Goal: Use online tool/utility: Utilize a website feature to perform a specific function

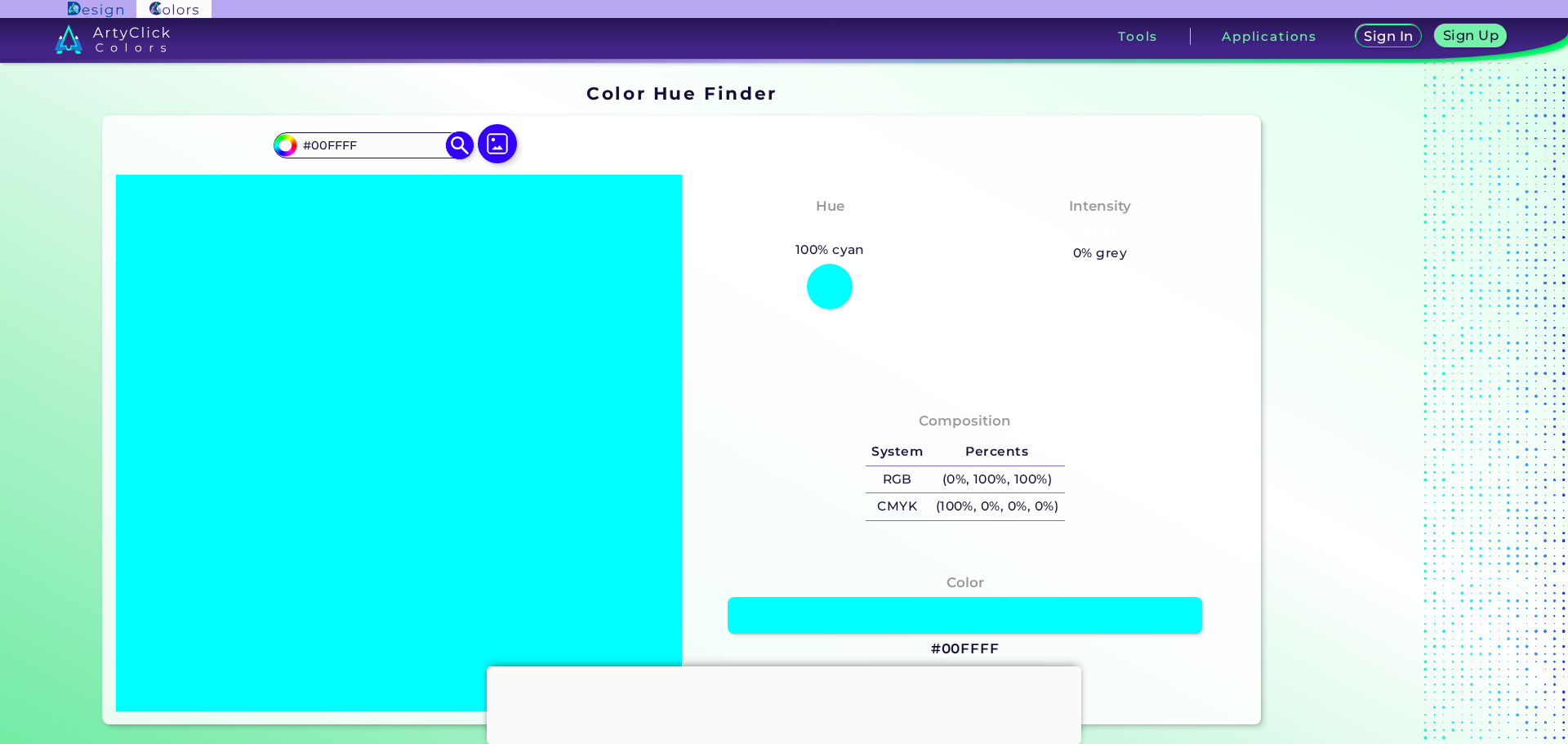
click at [287, 146] on input "#00ffff" at bounding box center [283, 144] width 20 height 20
type input "#00eeff"
type input "#00EEFF"
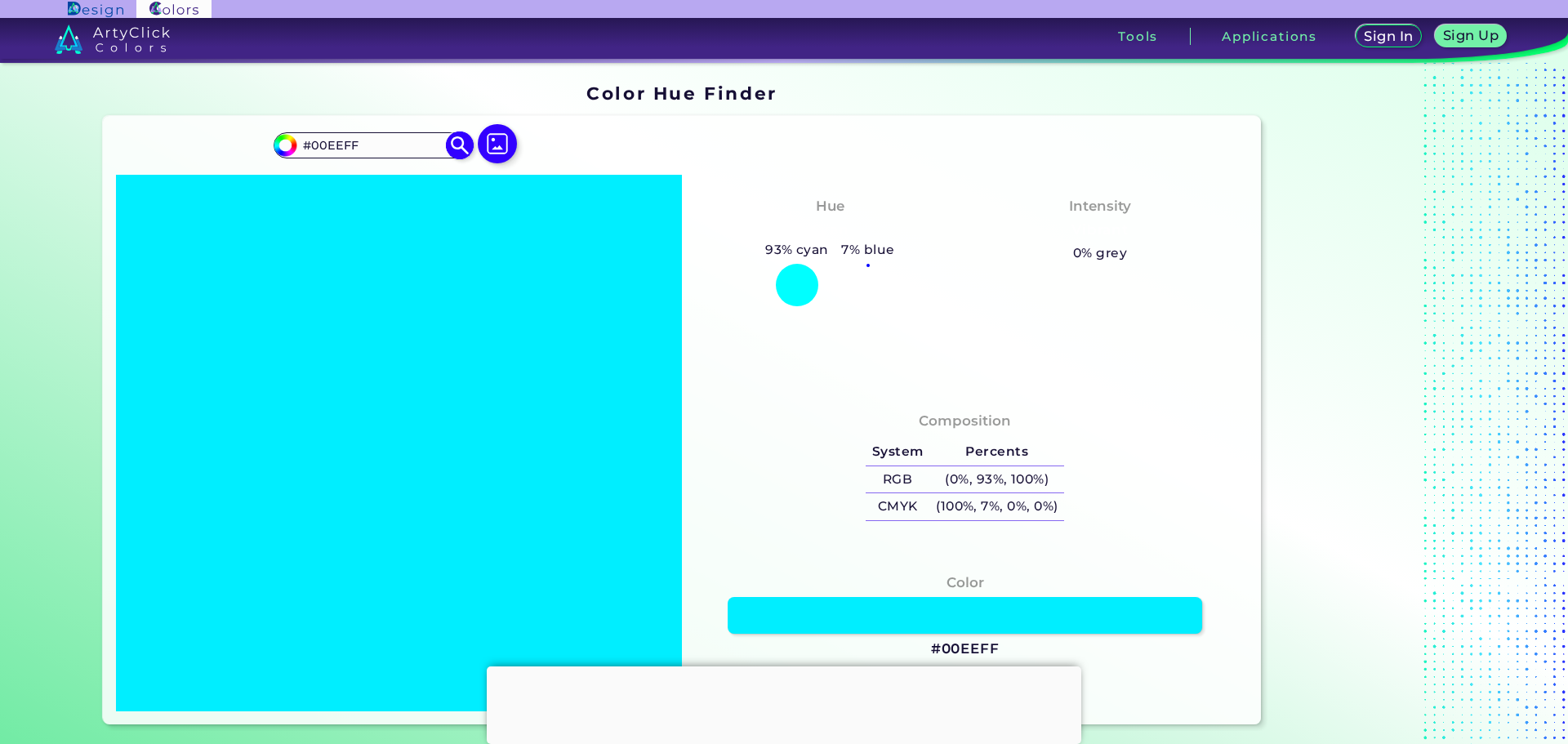
type input "#00fbff"
type input "#00FBFF"
type input "#00fffb"
type input "#00FFFB"
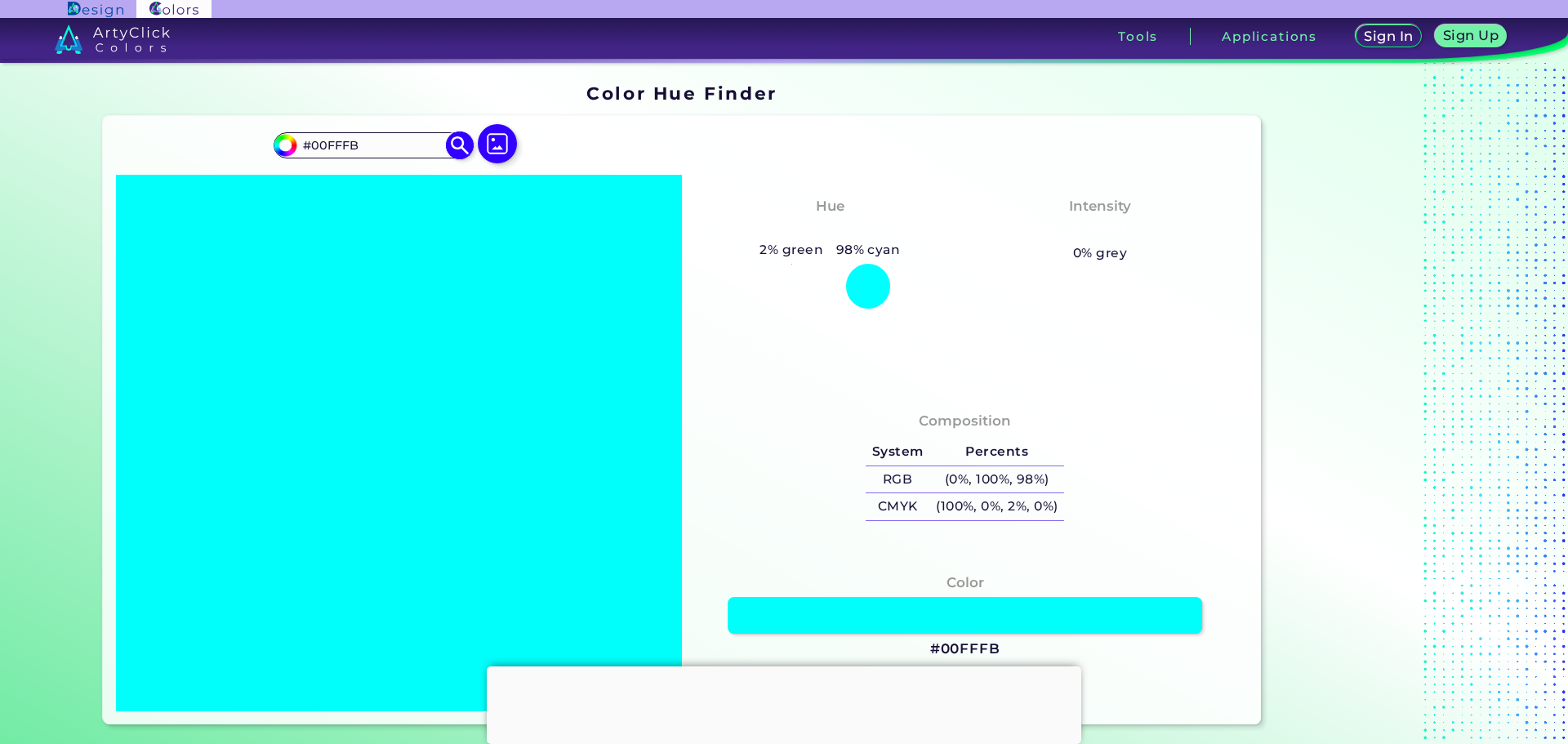
type input "#00ffee"
type input "#00FFEE"
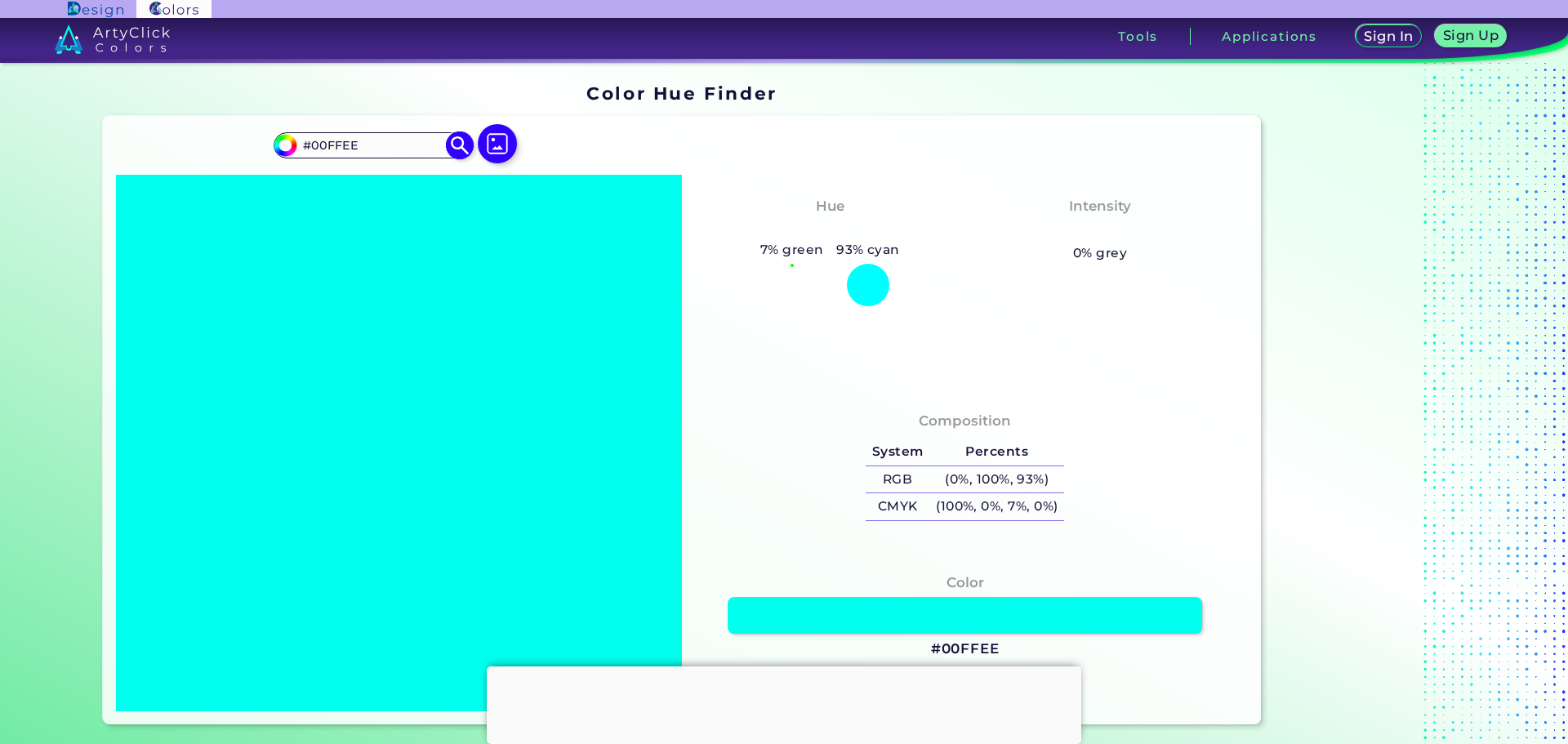
type input "#00ffe1"
type input "#00FFE1"
type input "#00ffd5"
type input "#00FFD5"
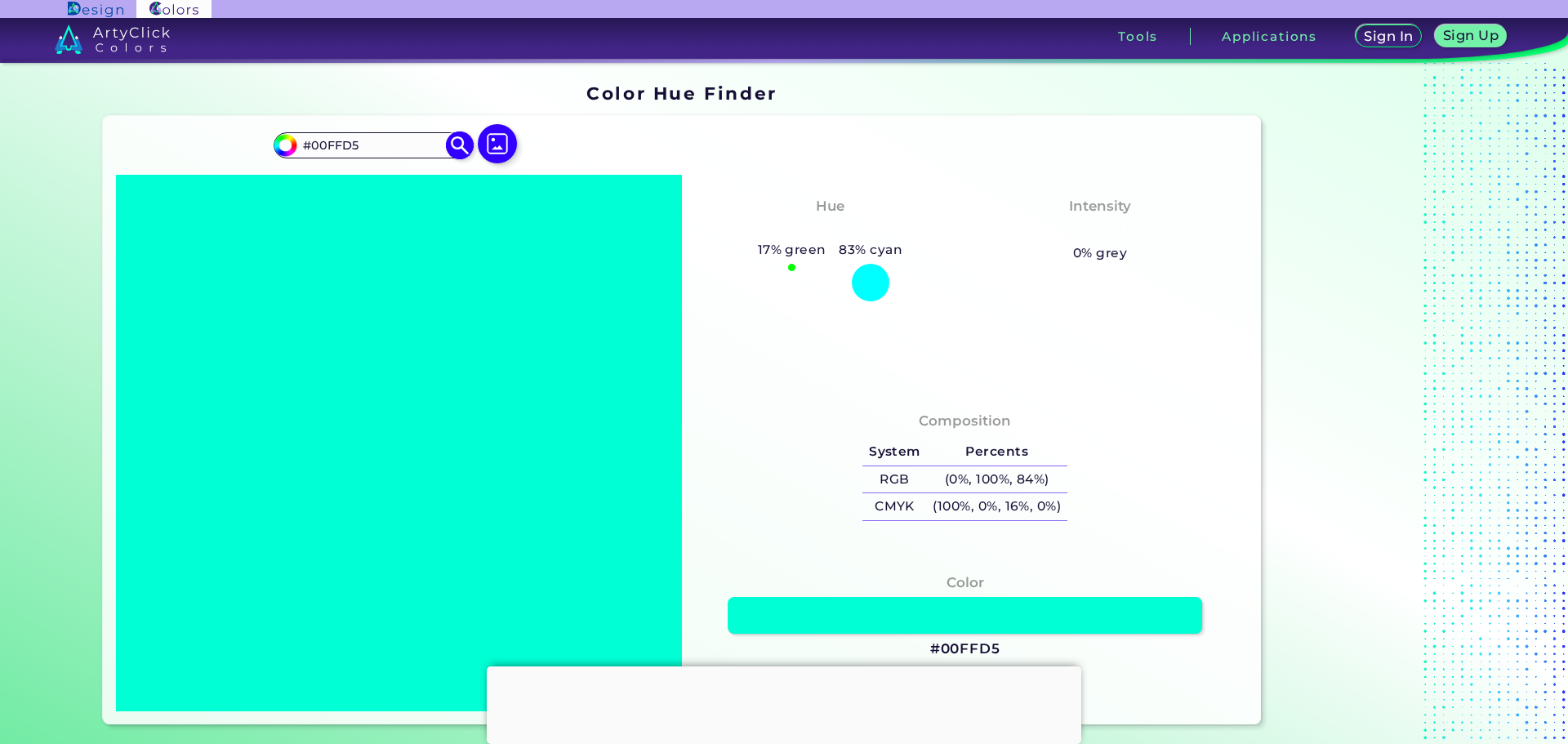
type input "#00ffcc"
type input "#00FFCC"
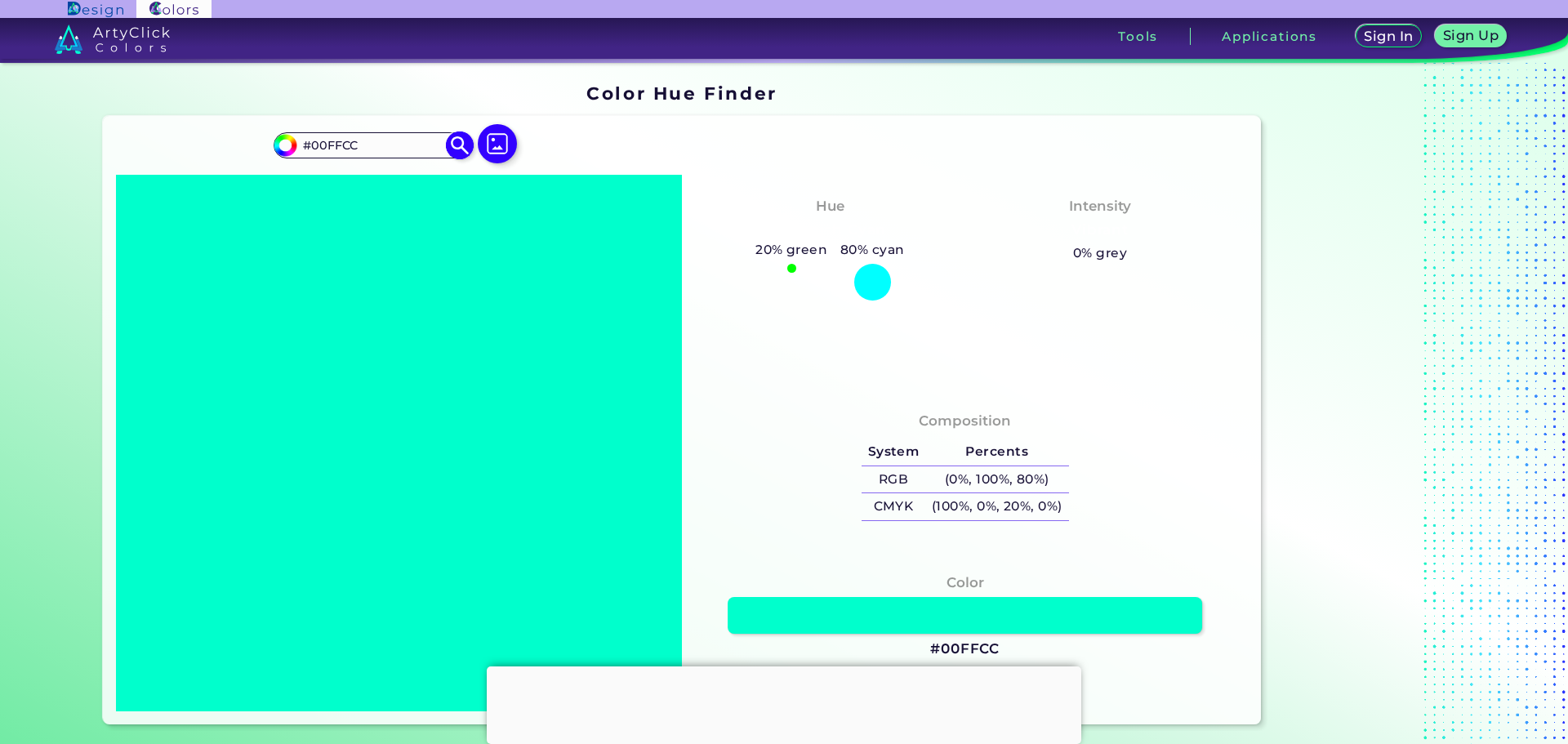
type input "#00ffd5"
type input "#00FFD5"
type input "#00ffe1"
type input "#00FFE1"
type input "#00ffee"
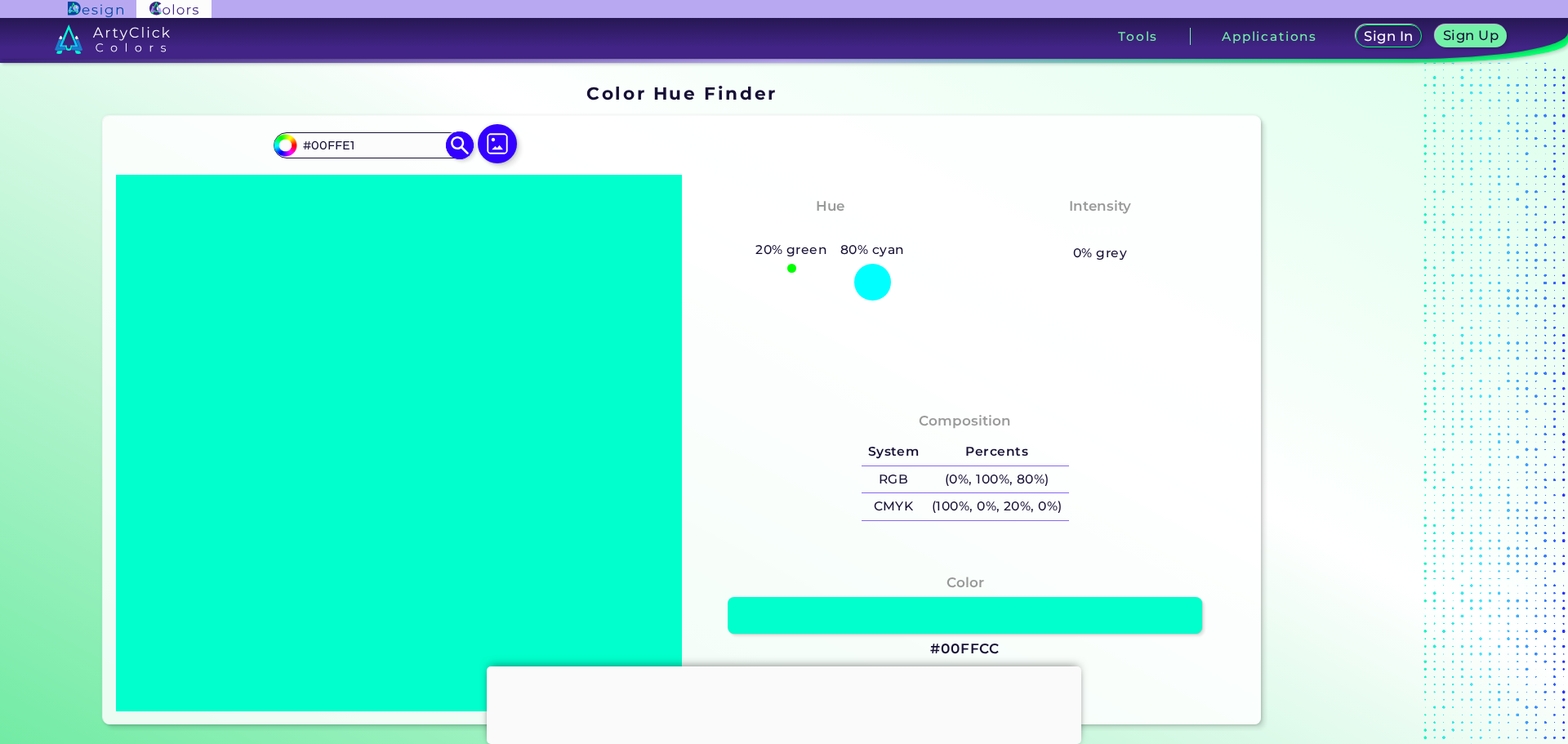
type input "#00FFEE"
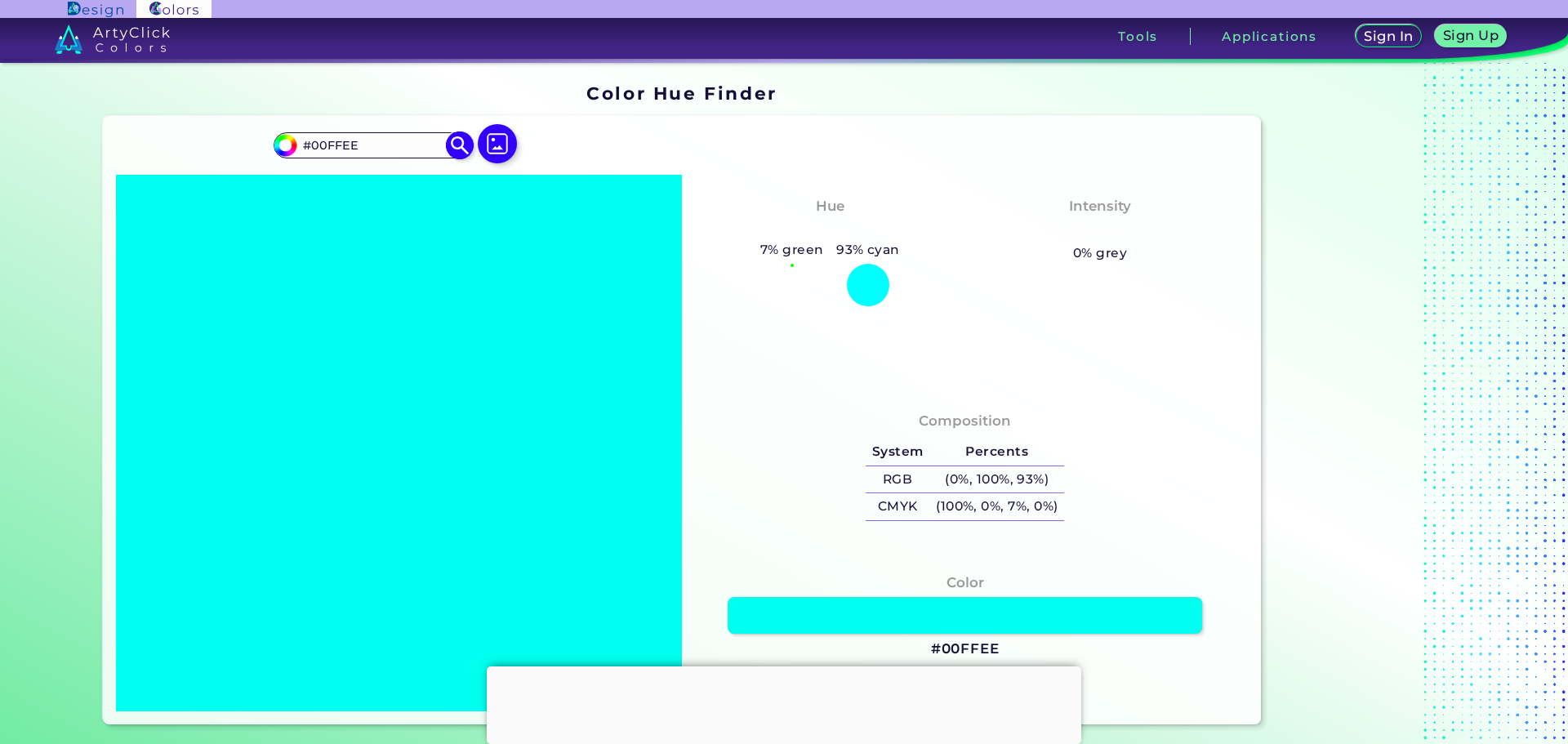
type input "#00fffb"
type input "#00FFFB"
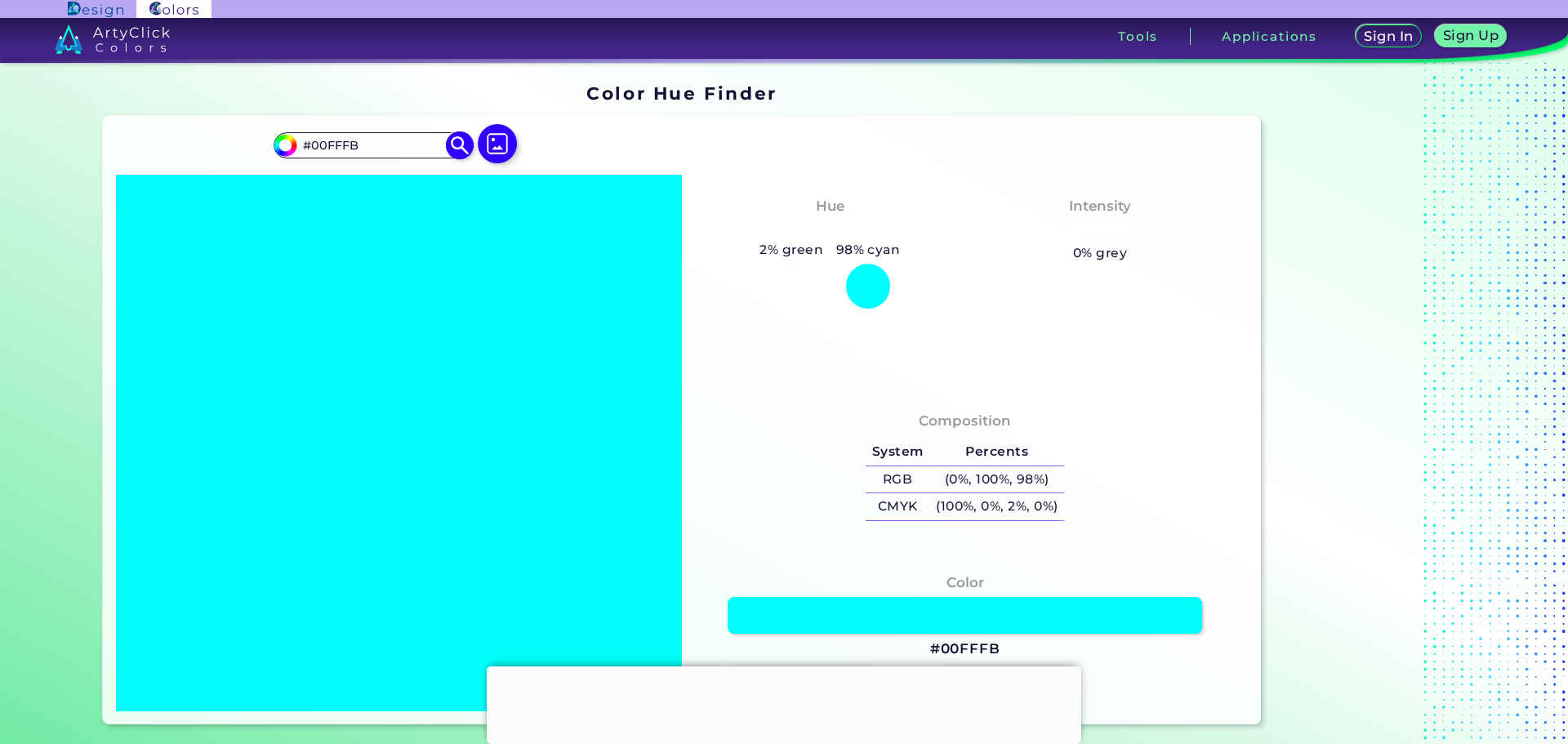
type input "#00fbff"
type input "#00FBFF"
type input "#00eeff"
type input "#00EEFF"
type input "#00e1ff"
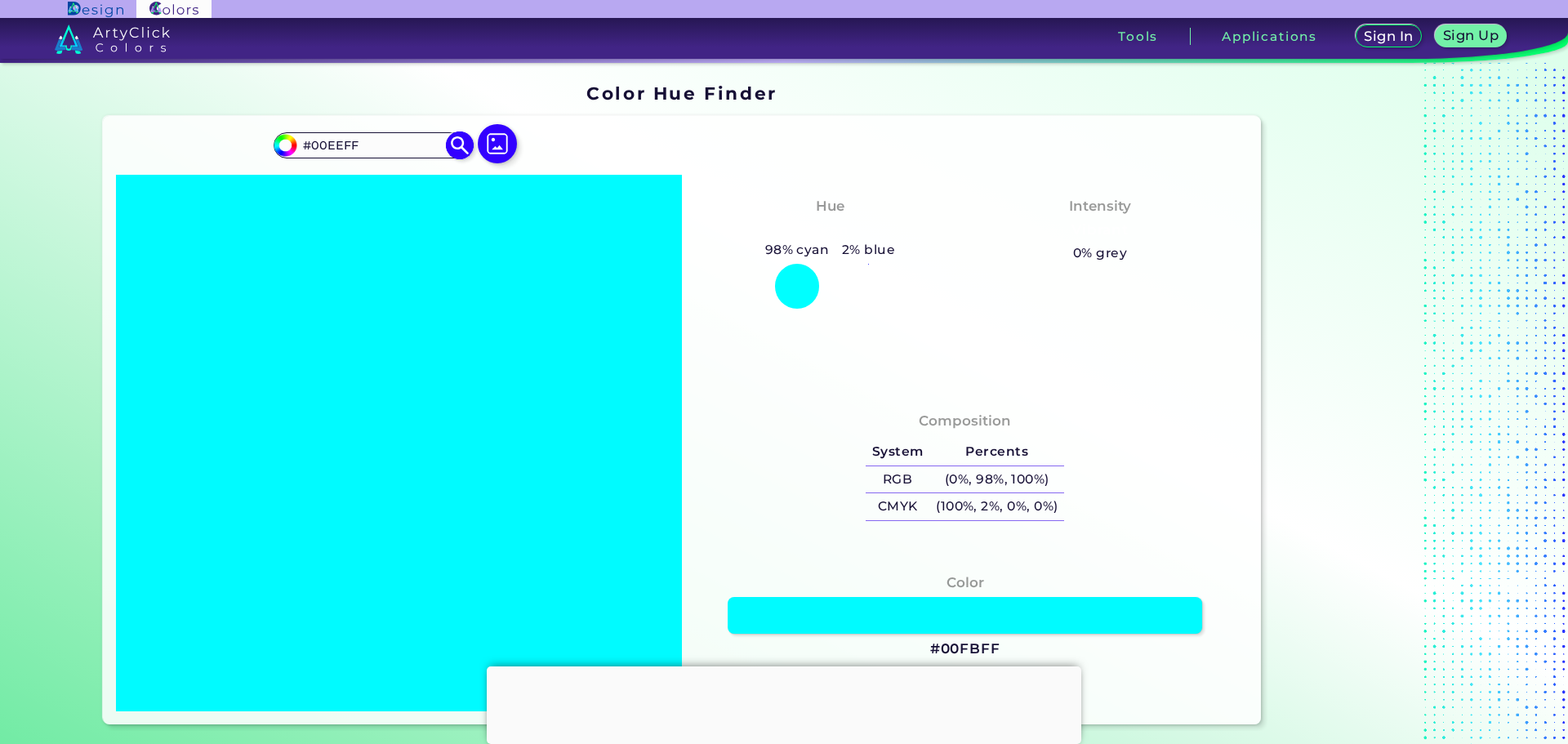
type input "#00E1FF"
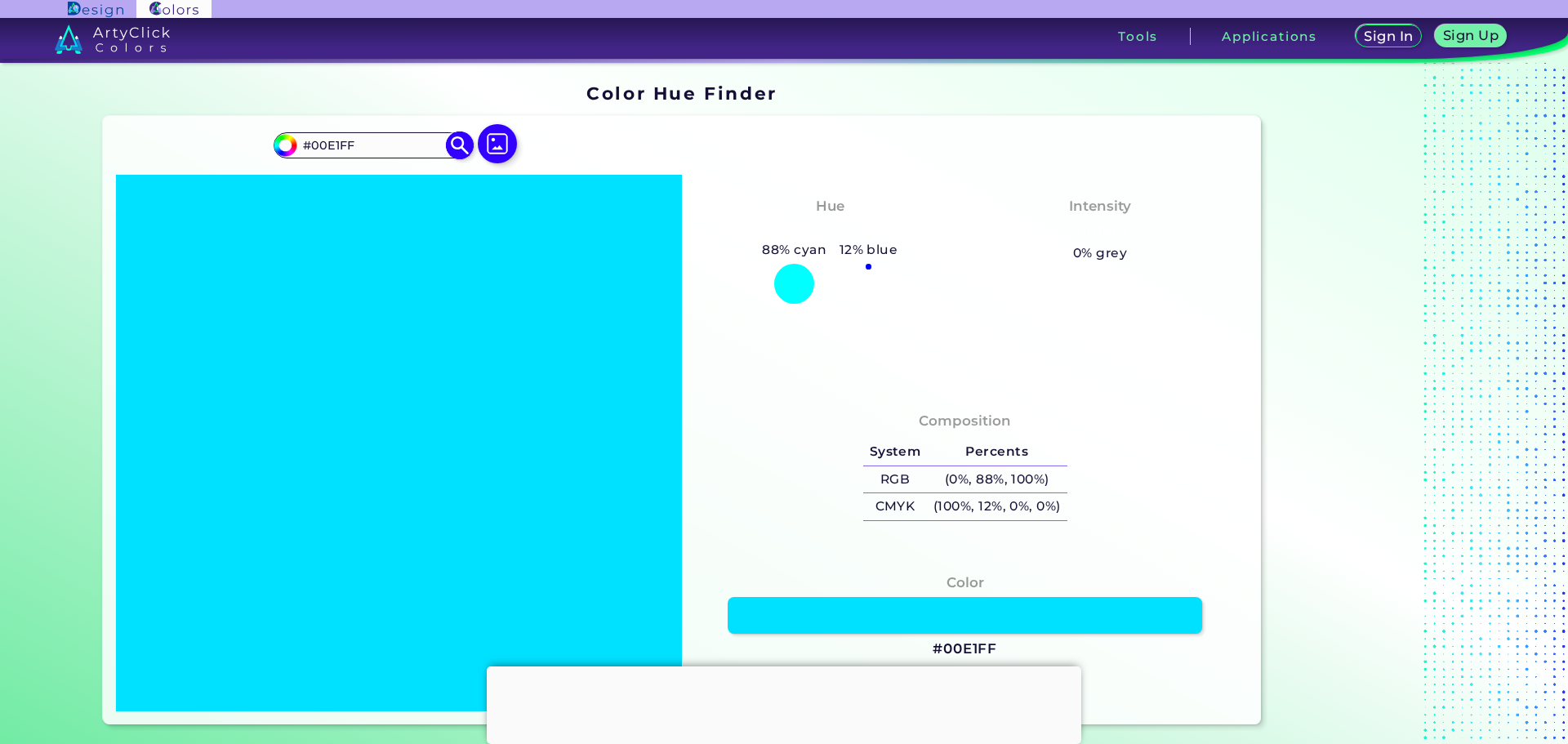
type input "#00d9ff"
type input "#00D9FF"
type input "#00ccff"
type input "#00CCFF"
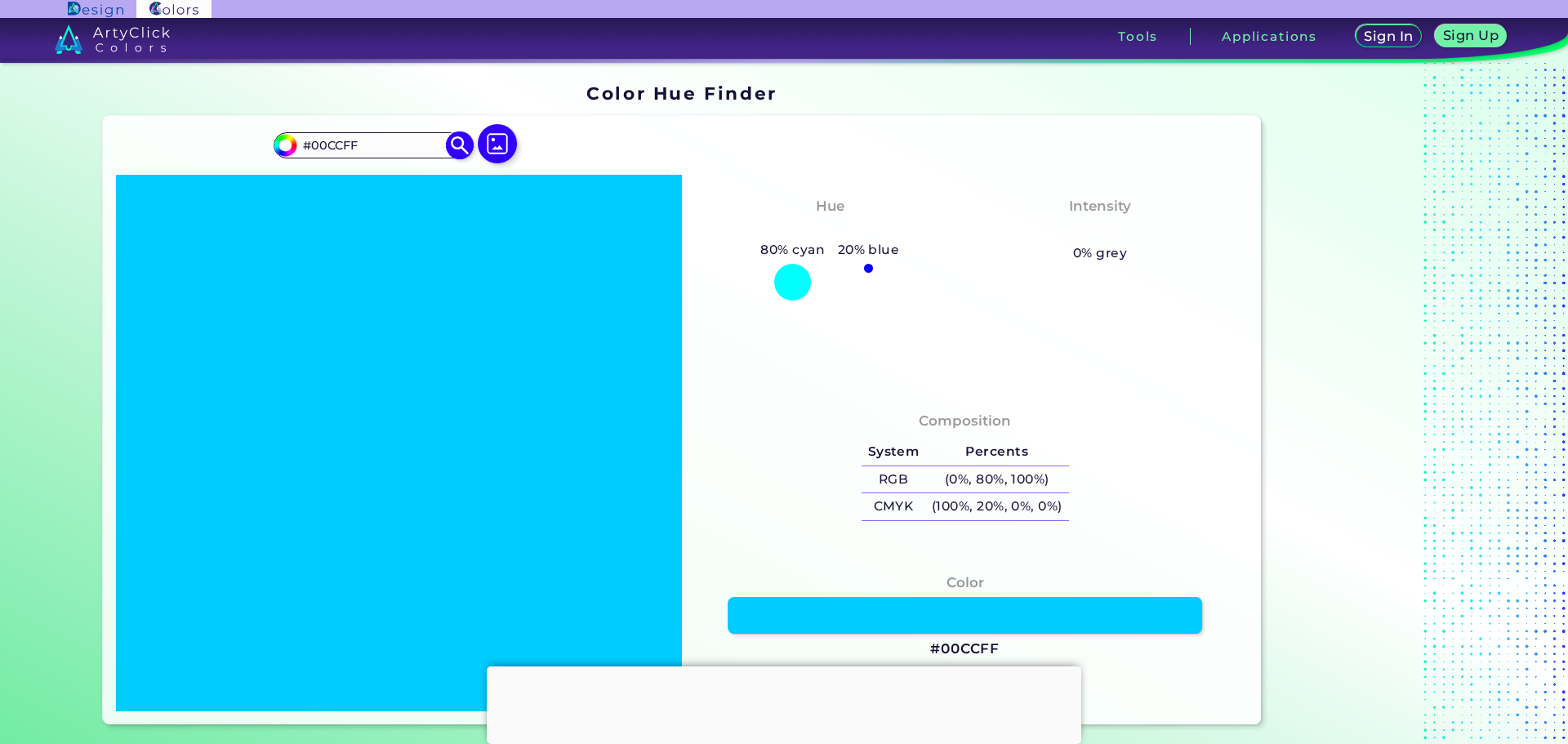
type input "#11a1c5"
type input "#11A1C5"
type input "#0f9ec2"
type input "#0F9EC2"
type input "#10a2c6"
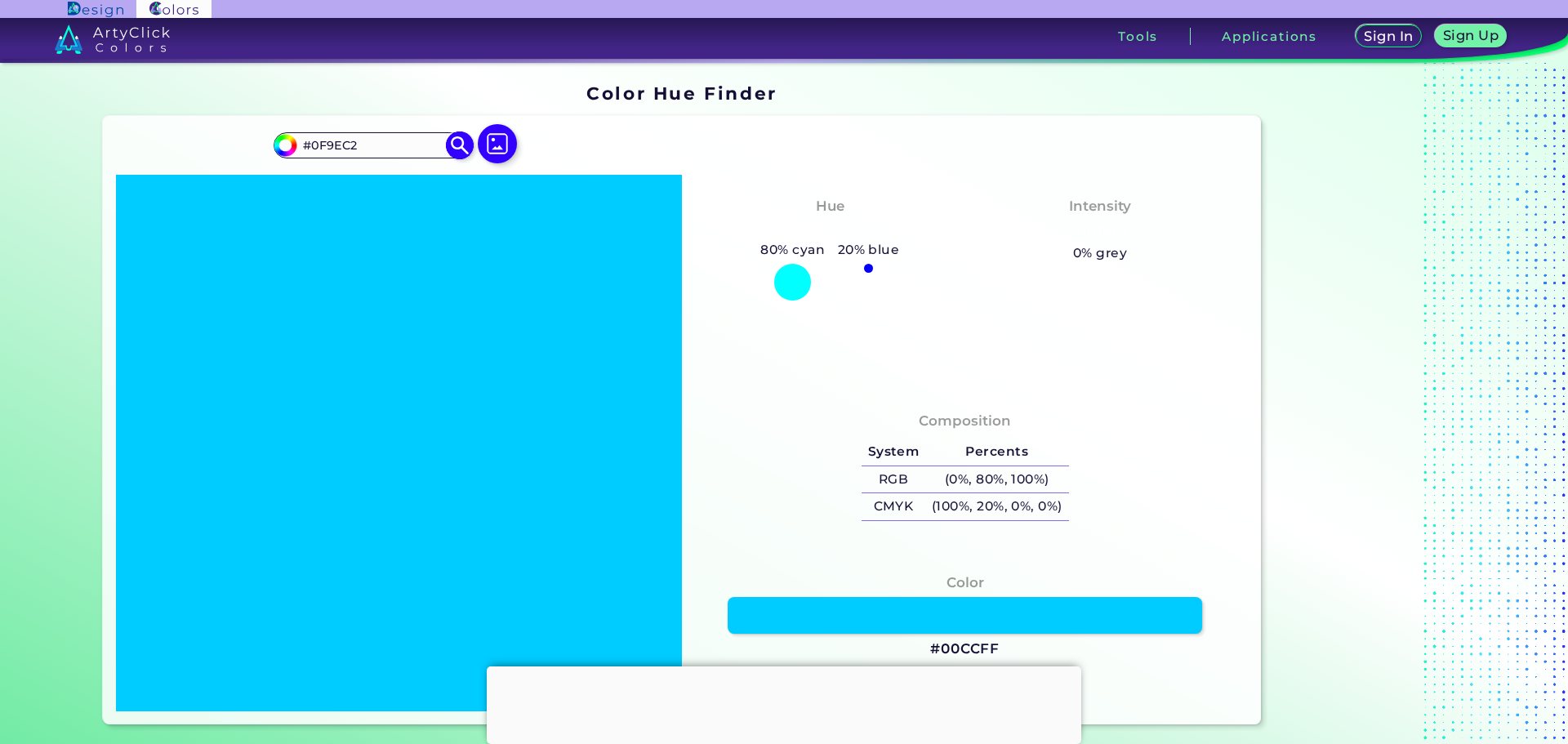
type input "#10A2C6"
type input "#0f9ec2"
type input "#0F9EC2"
type input "#0e9fc4"
type input "#0E9FC4"
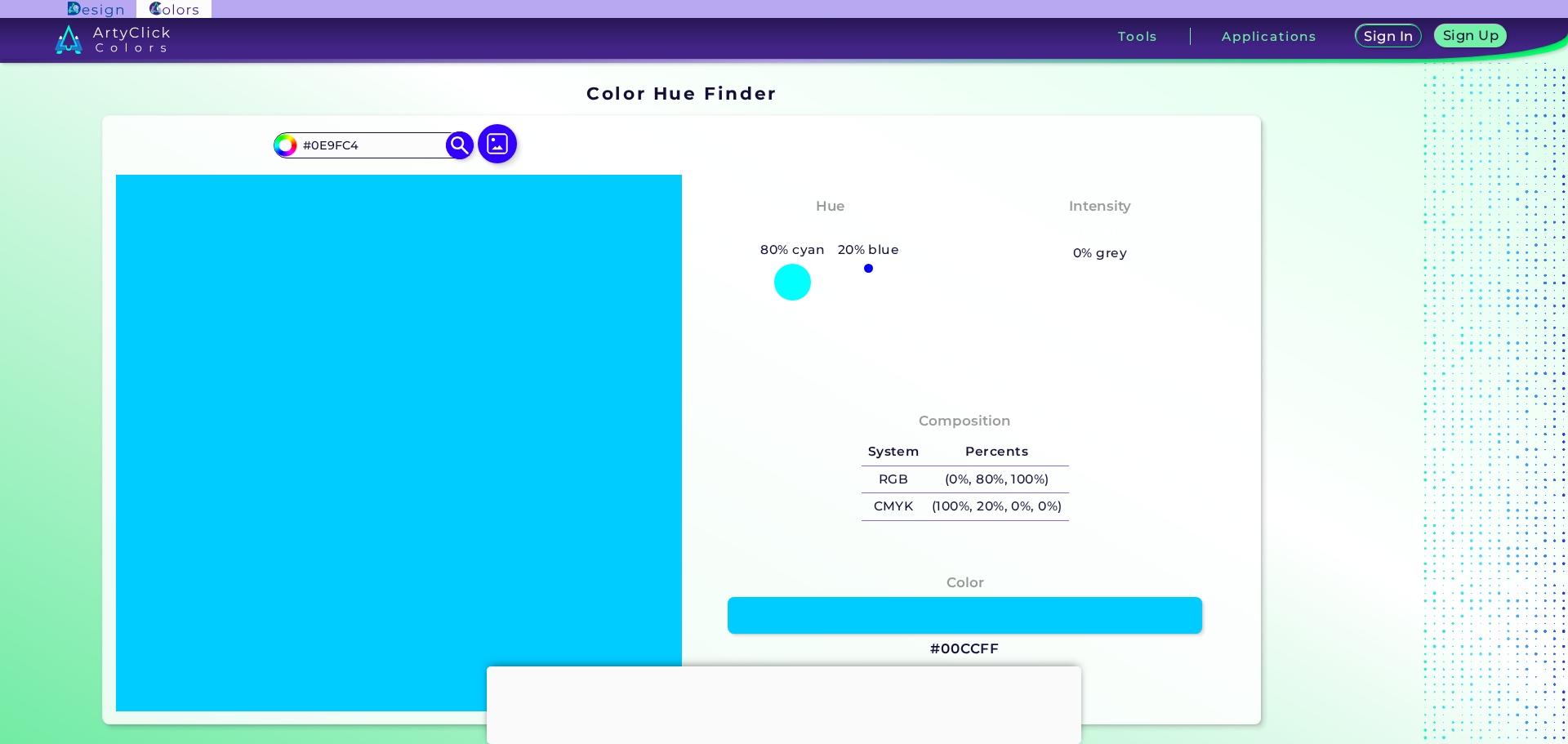
type input "#0ea3c8"
type input "#0EA3C8"
type input "#0da0c5"
type input "#0DA0C5"
type input "#0ca0c6"
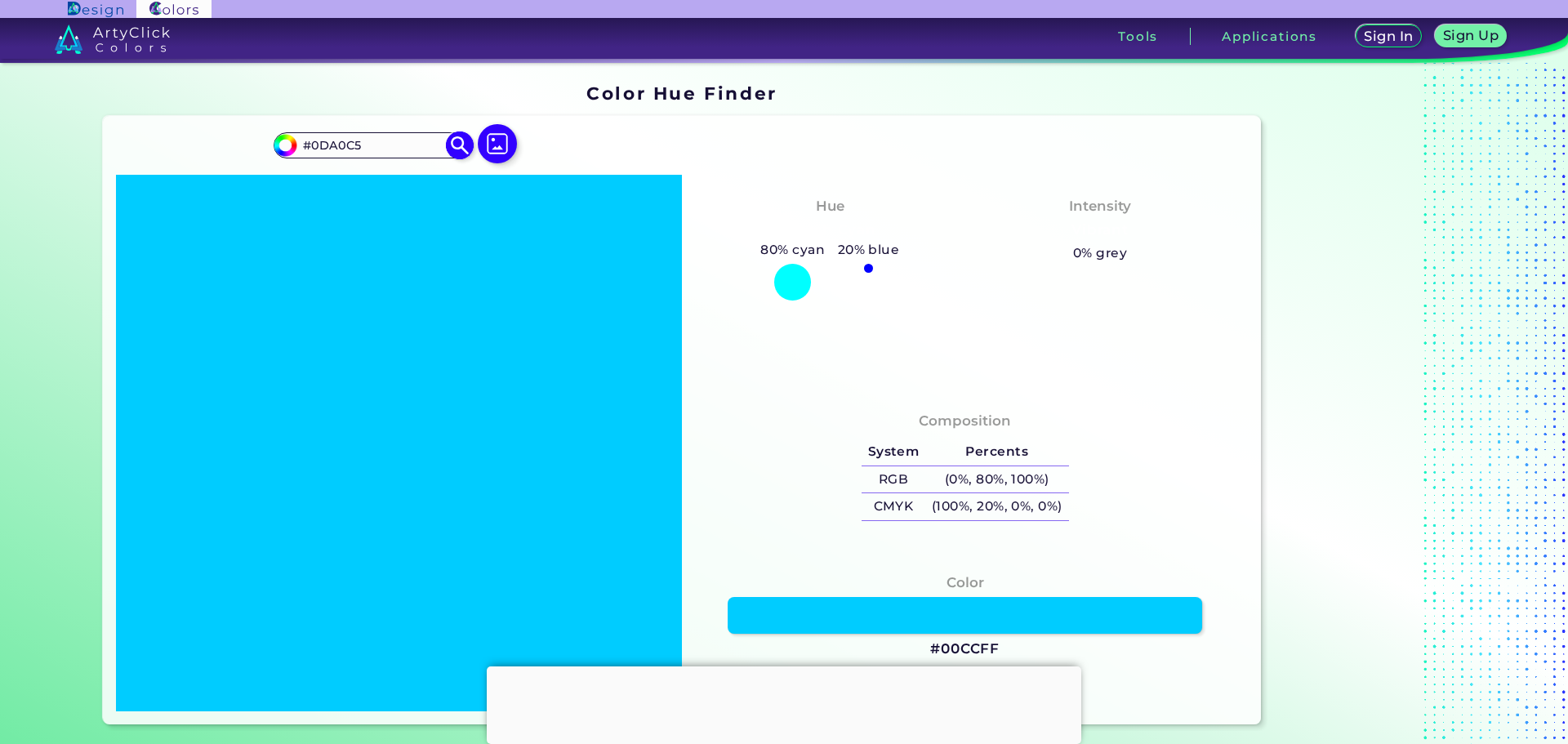
type input "#0CA0C6"
type input "#0aa1c7"
type input "#0AA1C7"
type input "#09a2c8"
type input "#09A2C8"
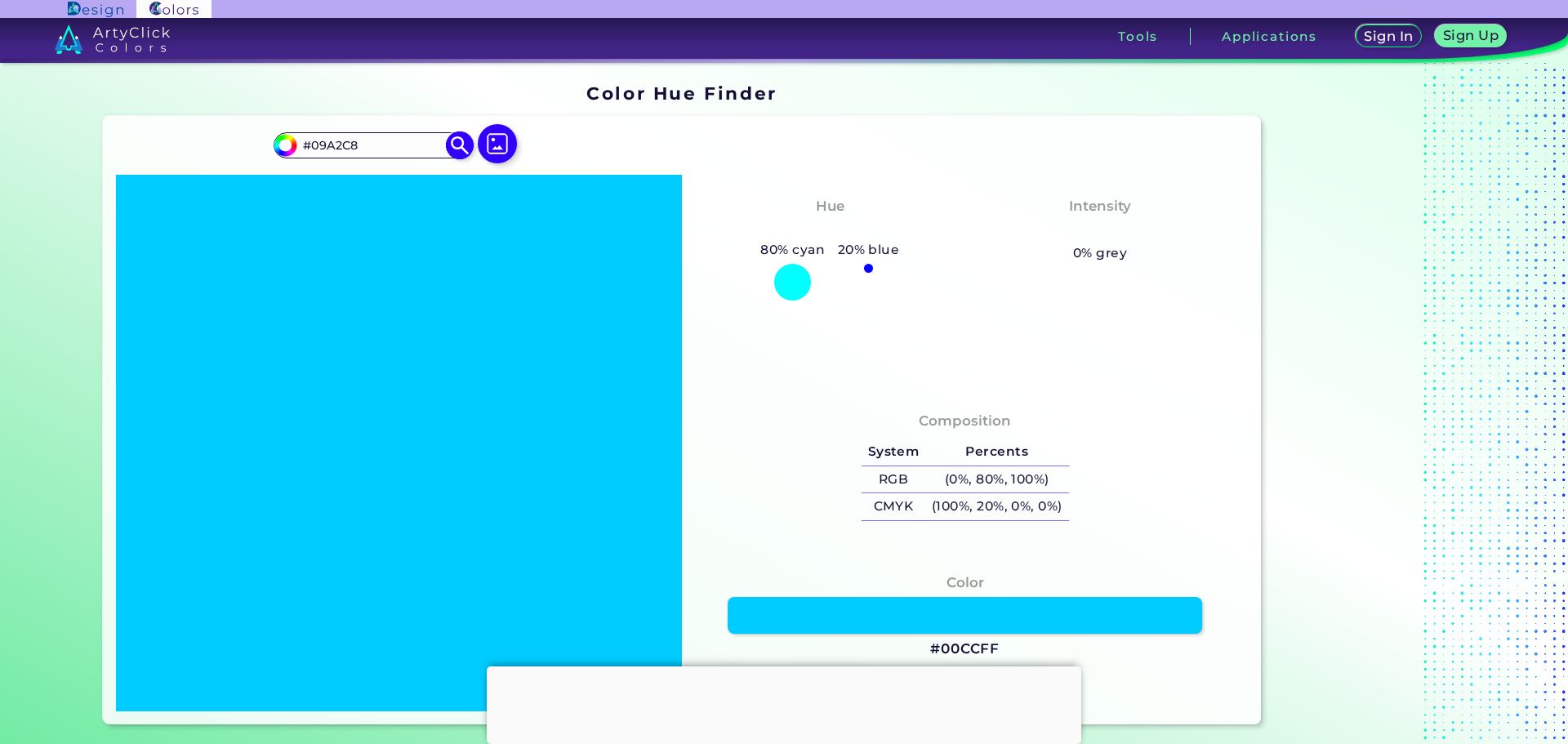
type input "#089ec4"
type input "#089EC4"
type input "#06a0c6"
type input "#06A0C6"
type input "#00a3cc"
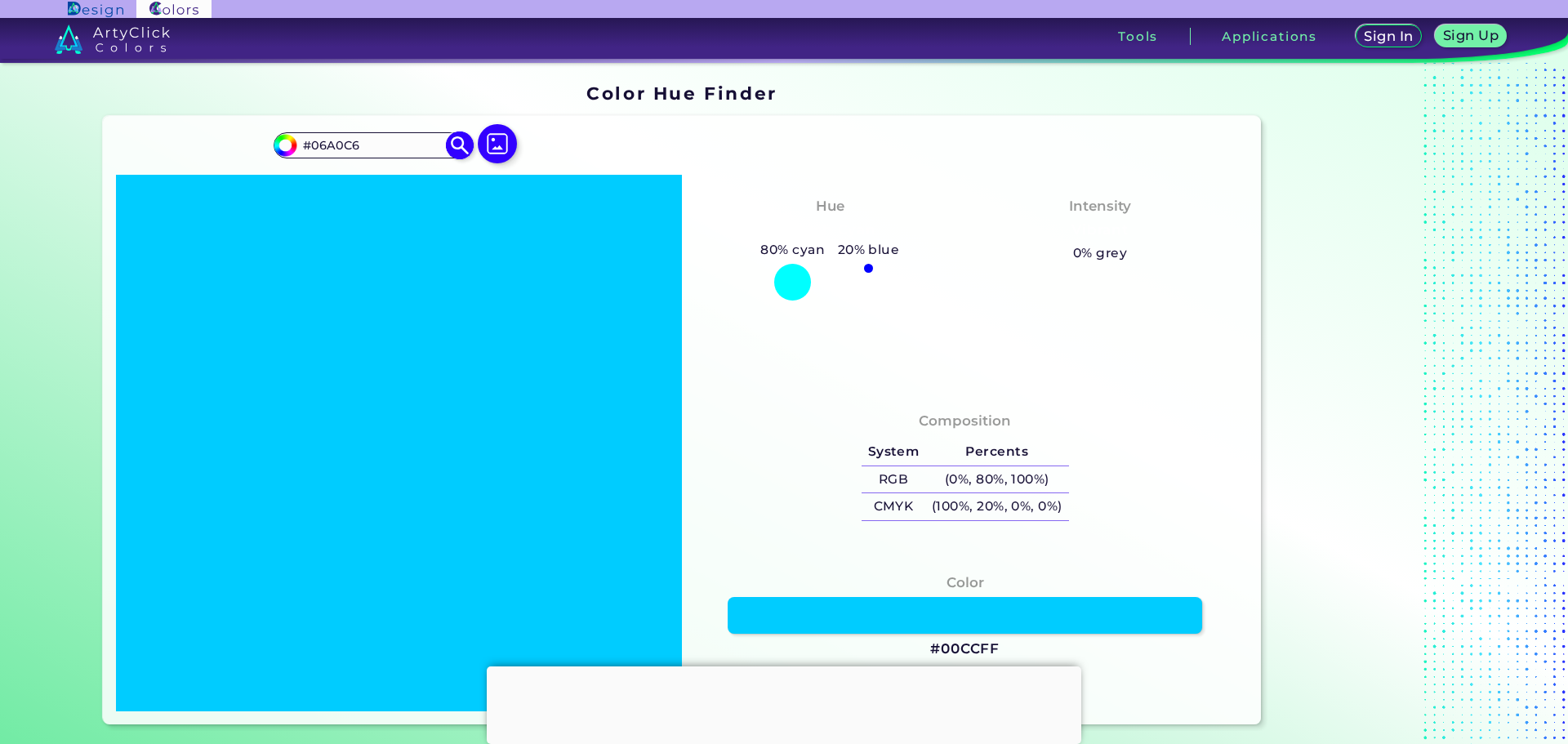
type input "#00A3CC"
type input "#00a7d1"
type input "#00A7D1"
type input "#00abd6"
type input "#00ABD6"
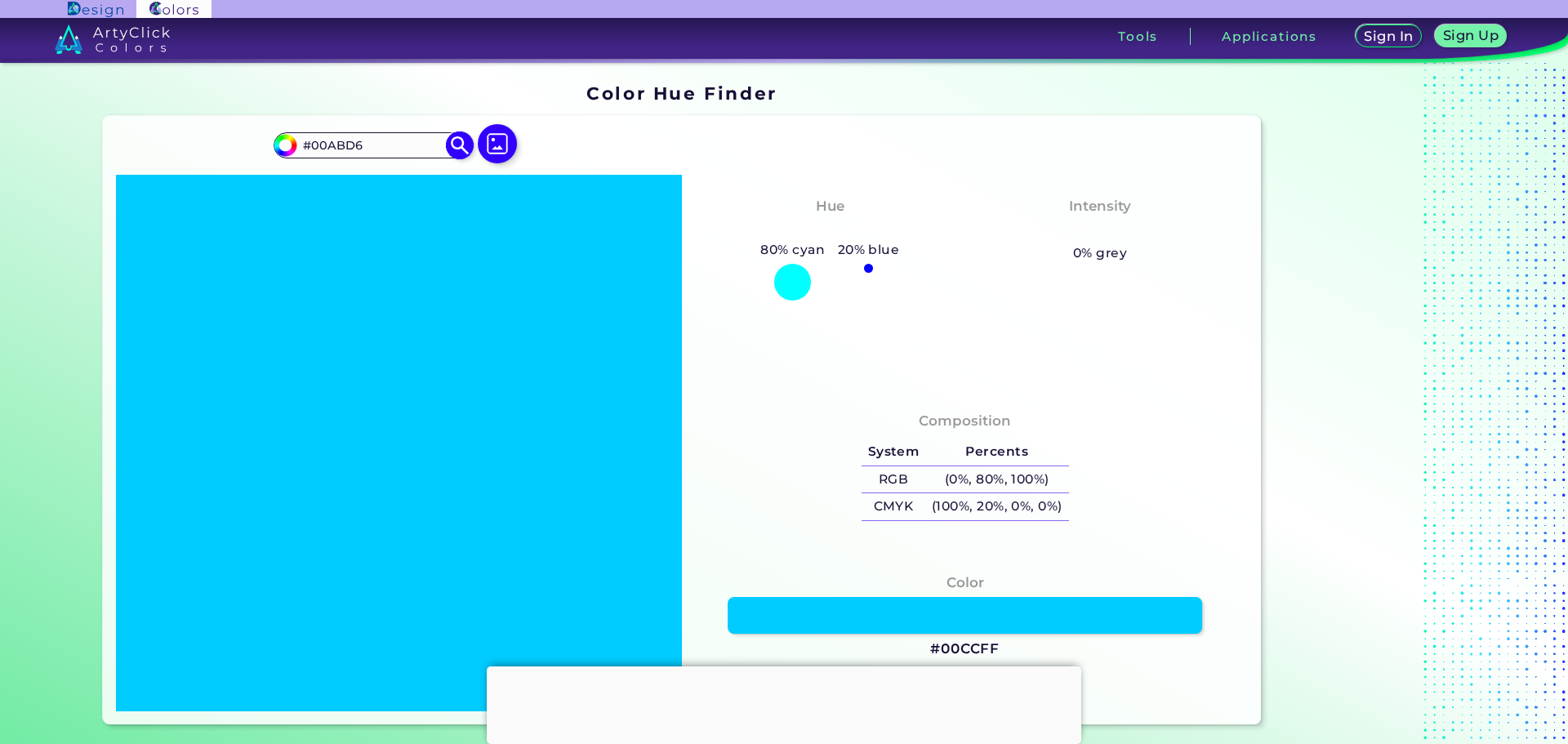
type input "#00afdb"
type input "#00AFDB"
type input "#00b4e0"
type input "#00B4E0"
type input "#00b8e6"
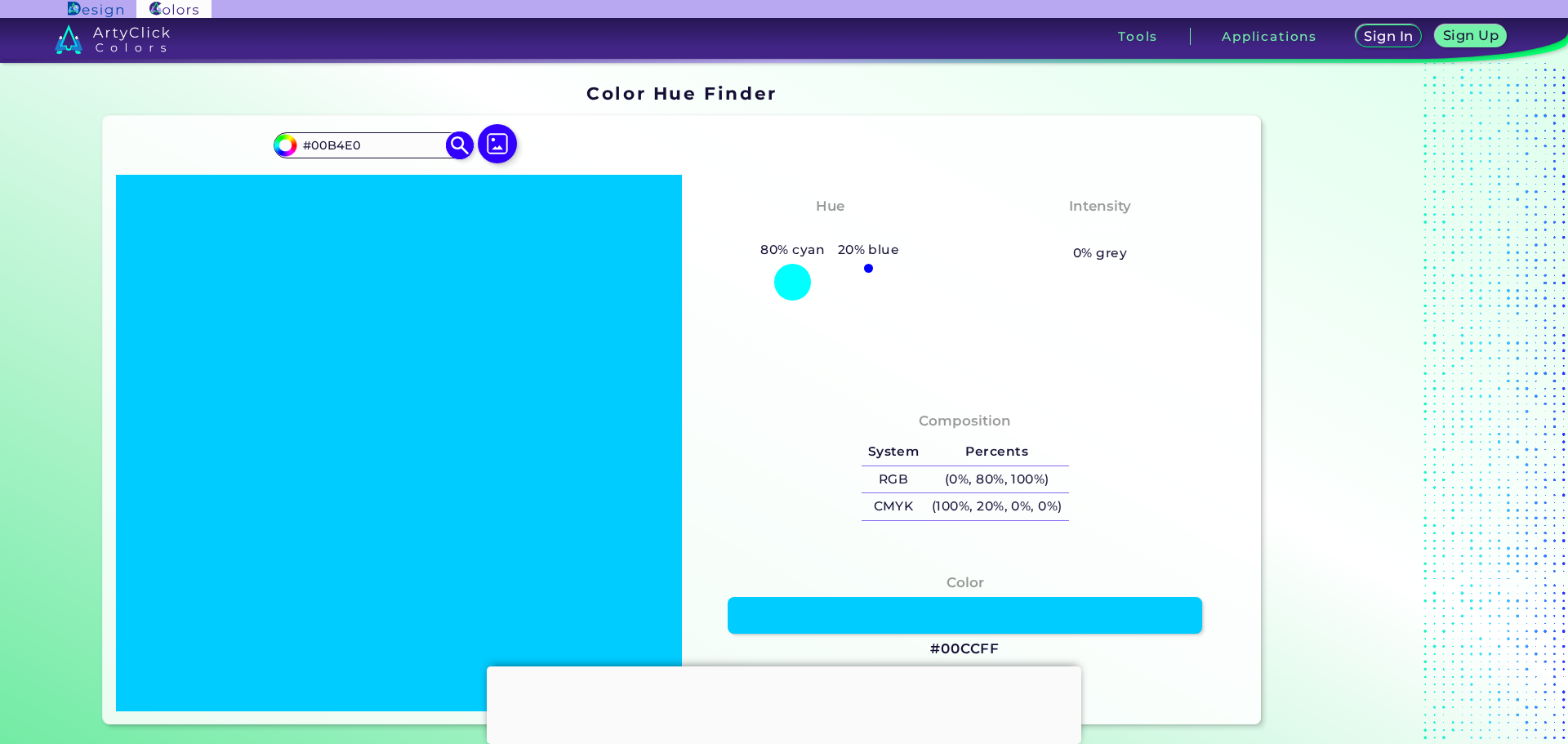
type input "#00B8E6"
type input "#00bceb"
type input "#00BCEB"
type input "#00c0f0"
type input "#00C0F0"
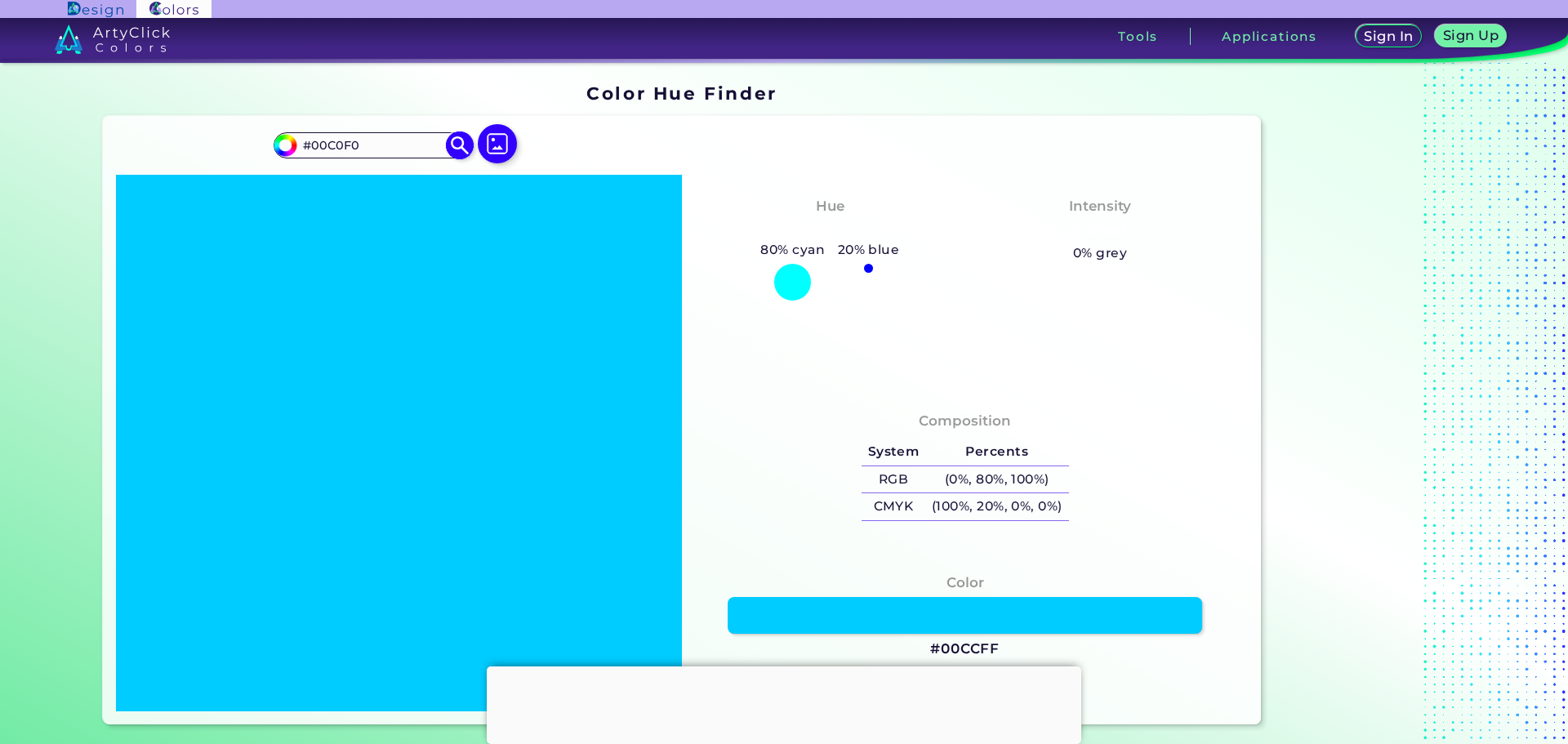
type input "#00c4f5"
type input "#00C4F5"
type input "#00c8fa"
type input "#00C8FA"
type input "#00ccff"
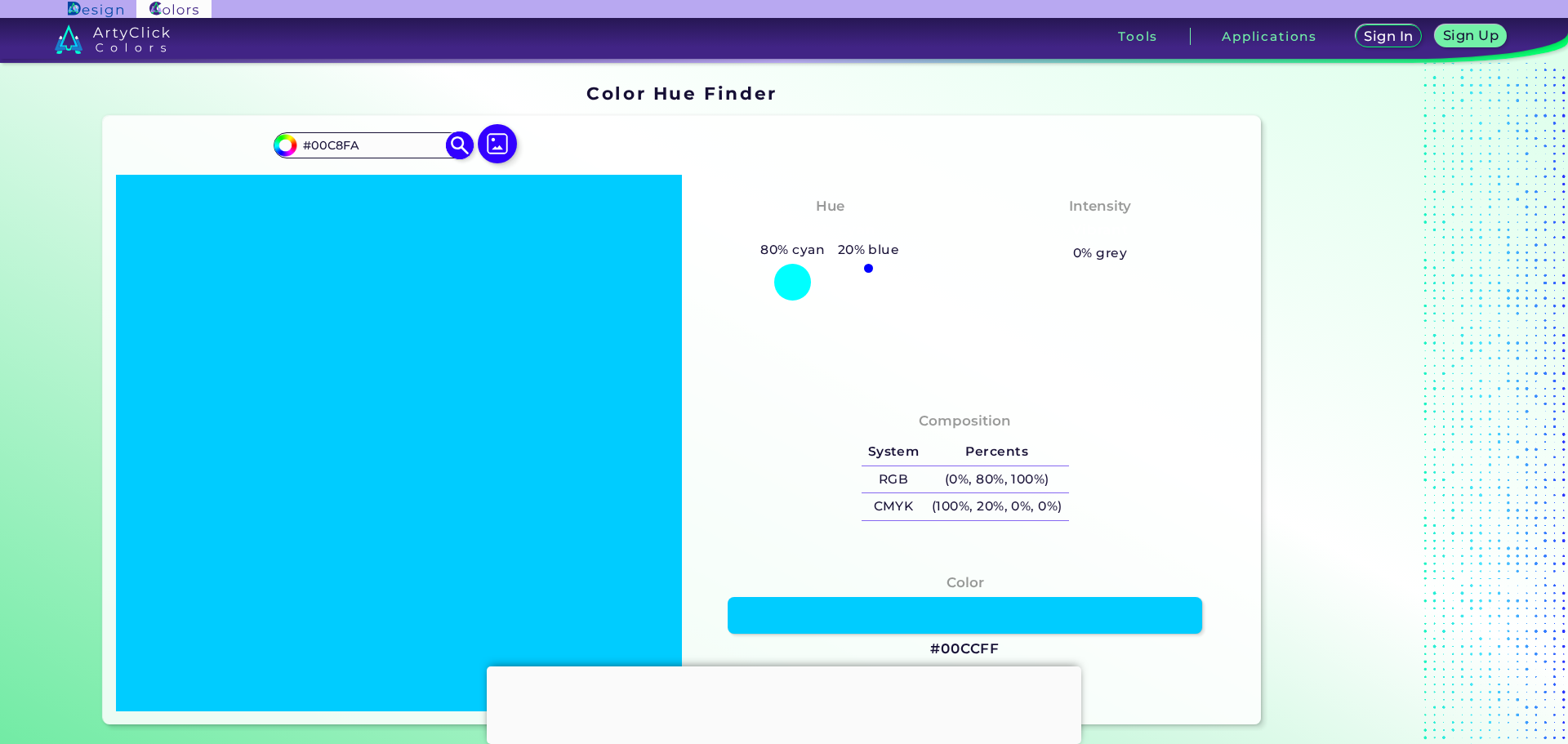
type input "#00CCFF"
click at [821, 335] on div "Hue Bluish Cyan 80% cyan 20% blue Intensity Vibrant 0% grey" at bounding box center [965, 282] width 566 height 215
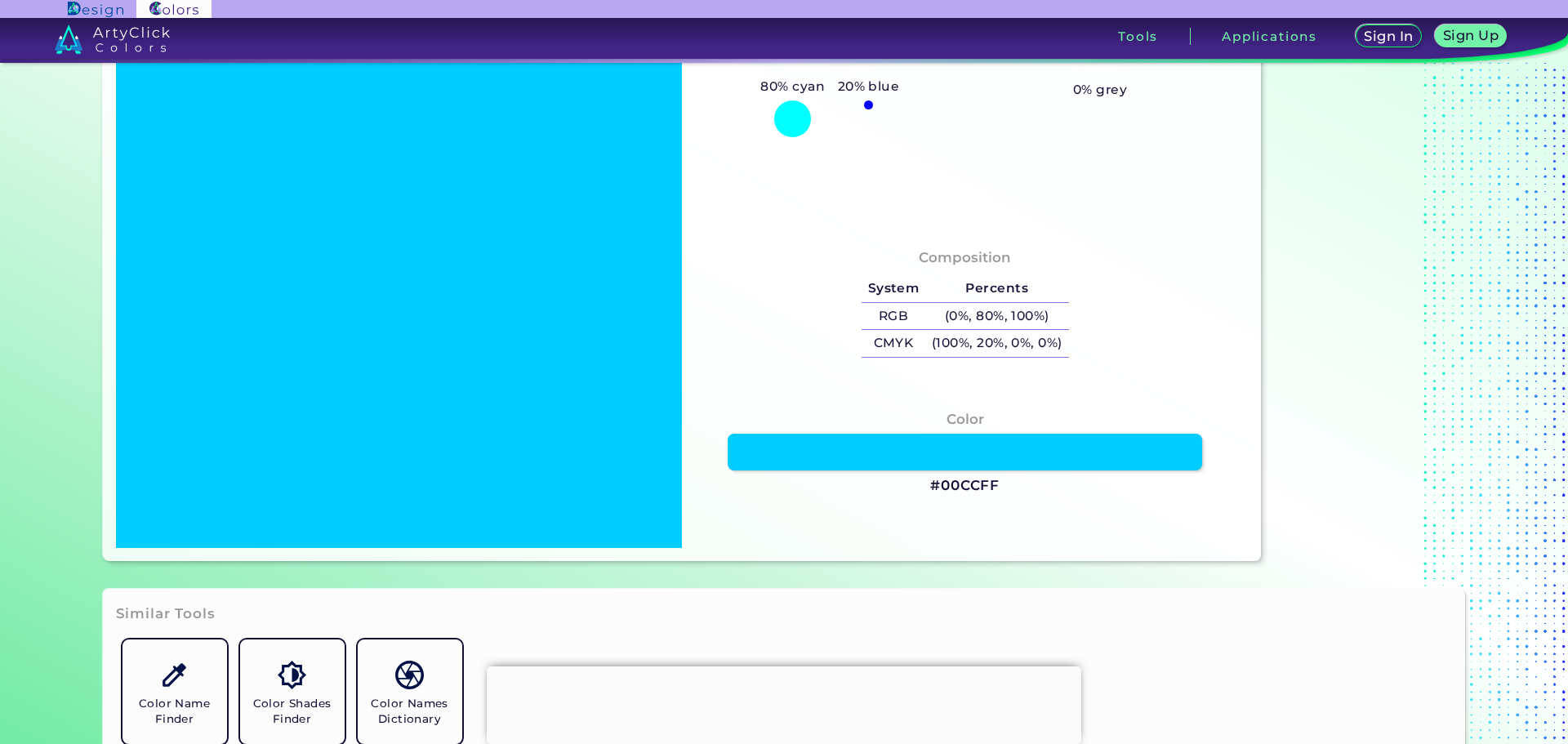
scroll to position [490, 0]
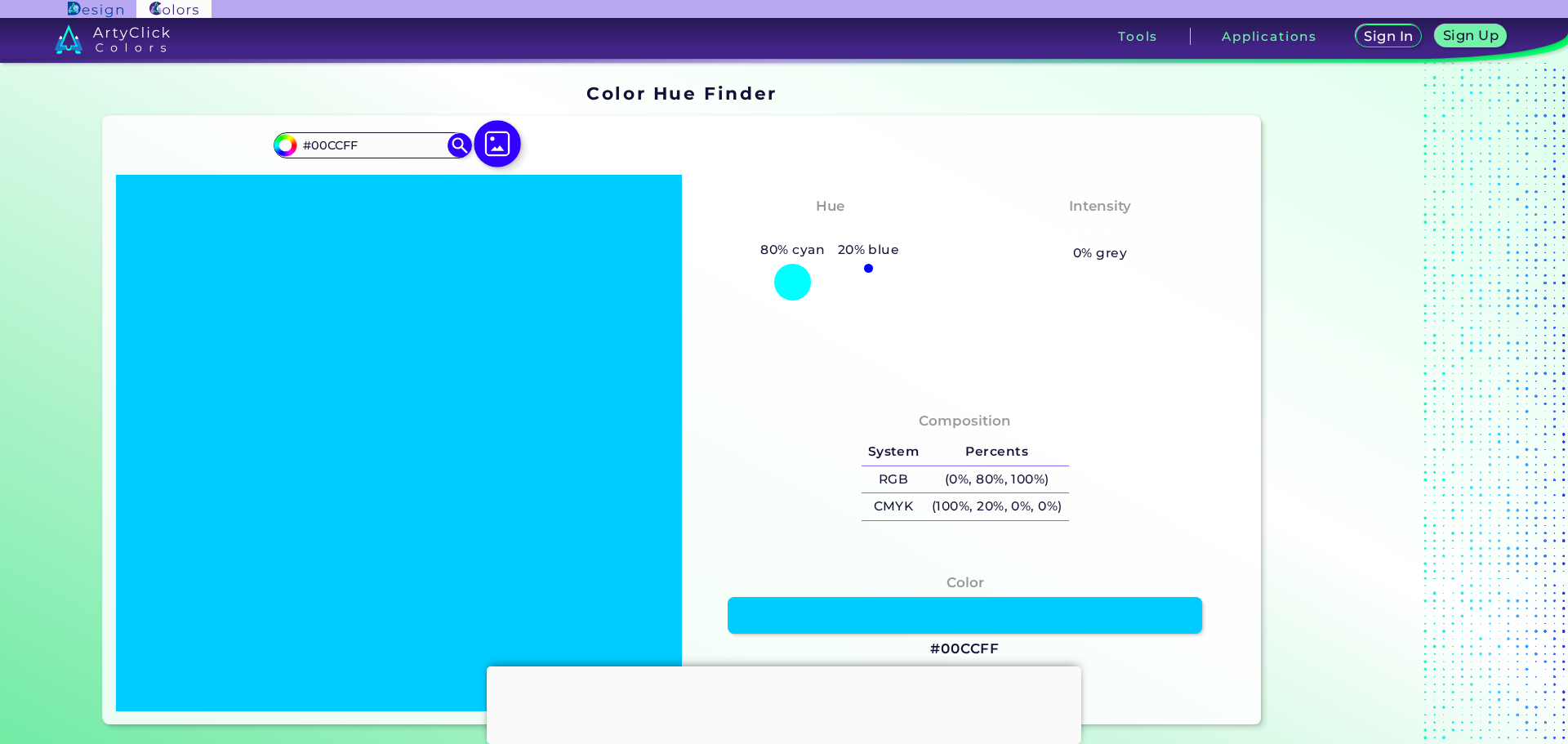
click at [487, 147] on img at bounding box center [497, 145] width 48 height 48
click at [0, 0] on input "file" at bounding box center [0, 0] width 0 height 0
click at [483, 140] on img at bounding box center [497, 145] width 48 height 48
click at [0, 0] on input "file" at bounding box center [0, 0] width 0 height 0
type input "#000000"
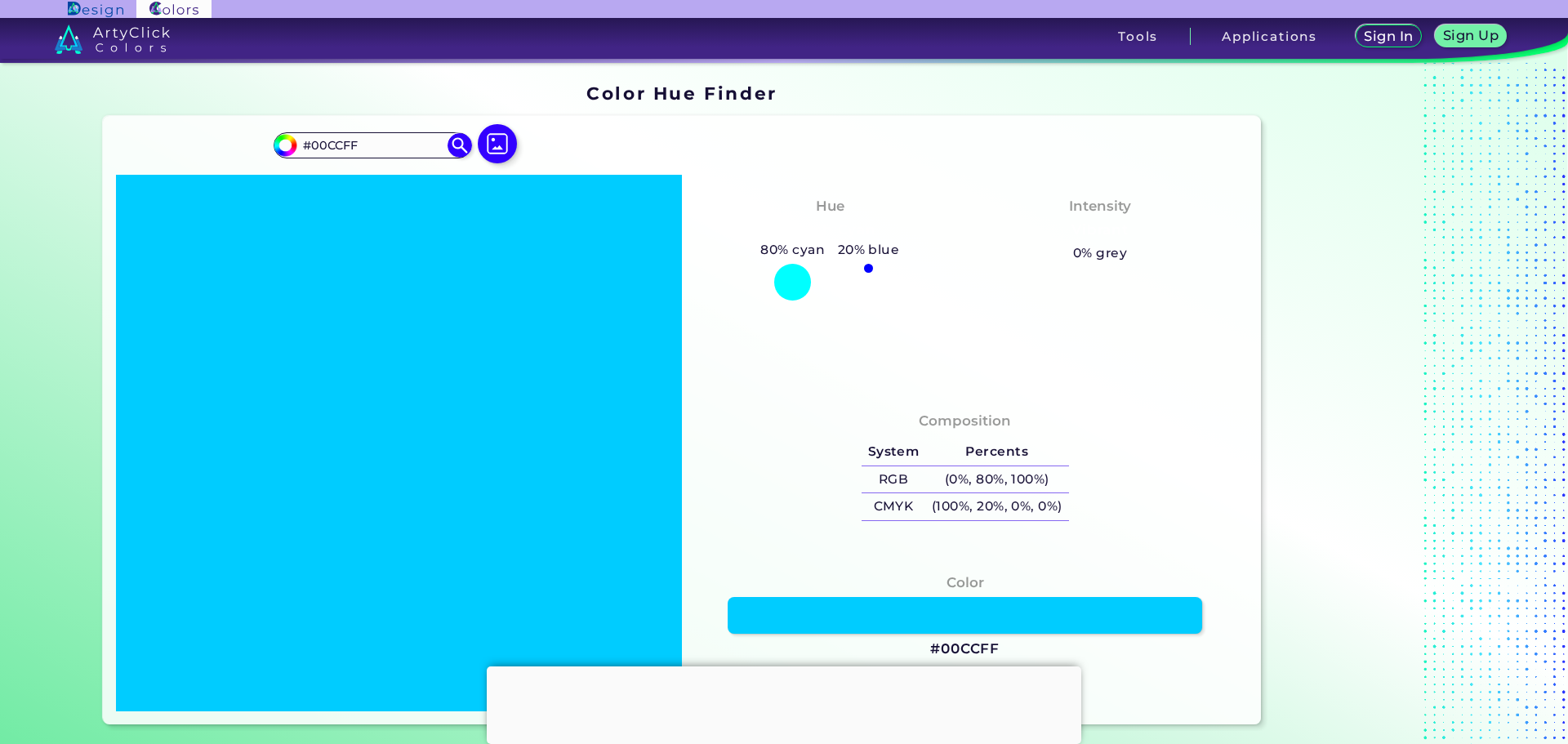
type input "#000000"
type input "#ffffff"
type input "#FFFFFF"
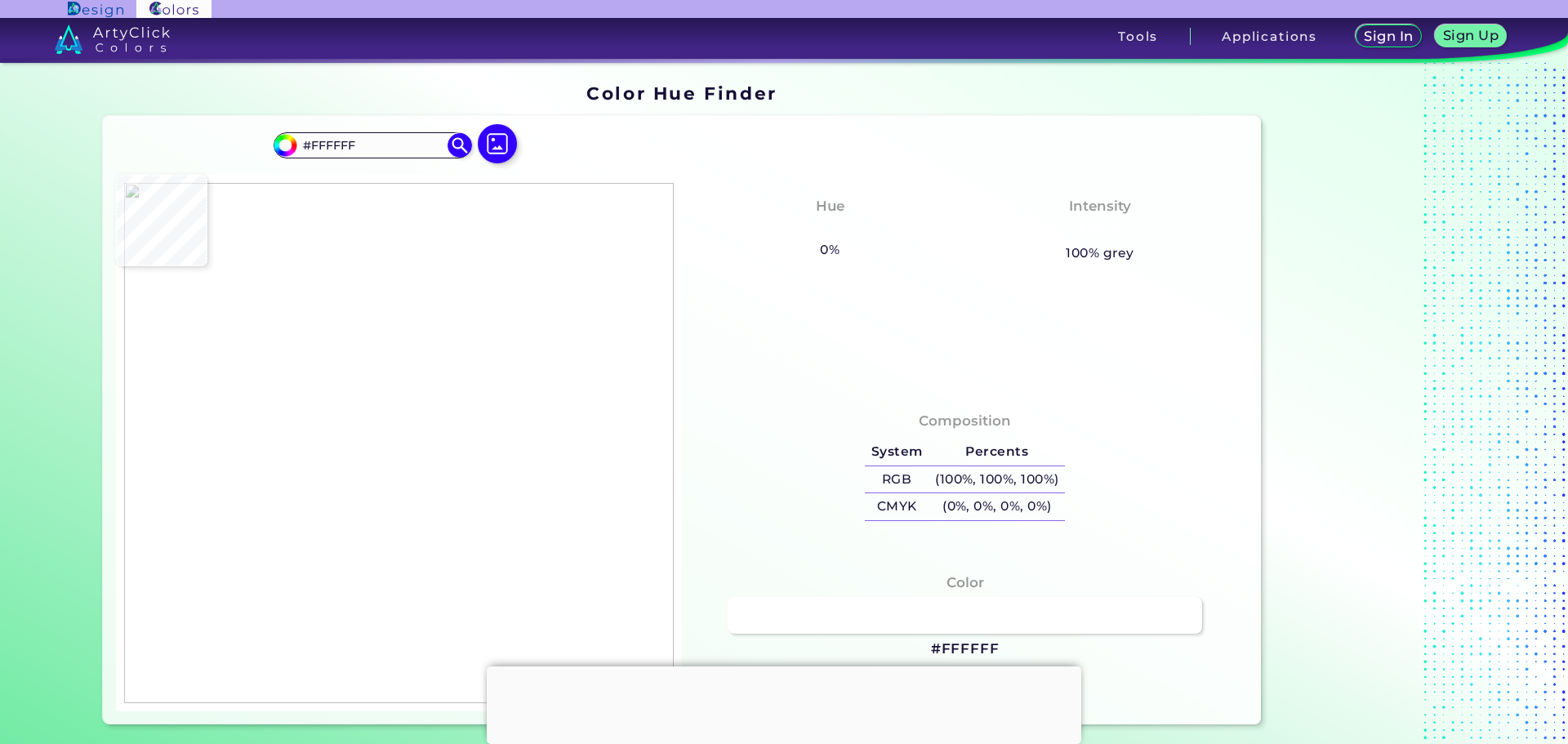
type input "#000000"
type input "#ffffff"
type input "#FFFFFF"
type input "#f4fcfe"
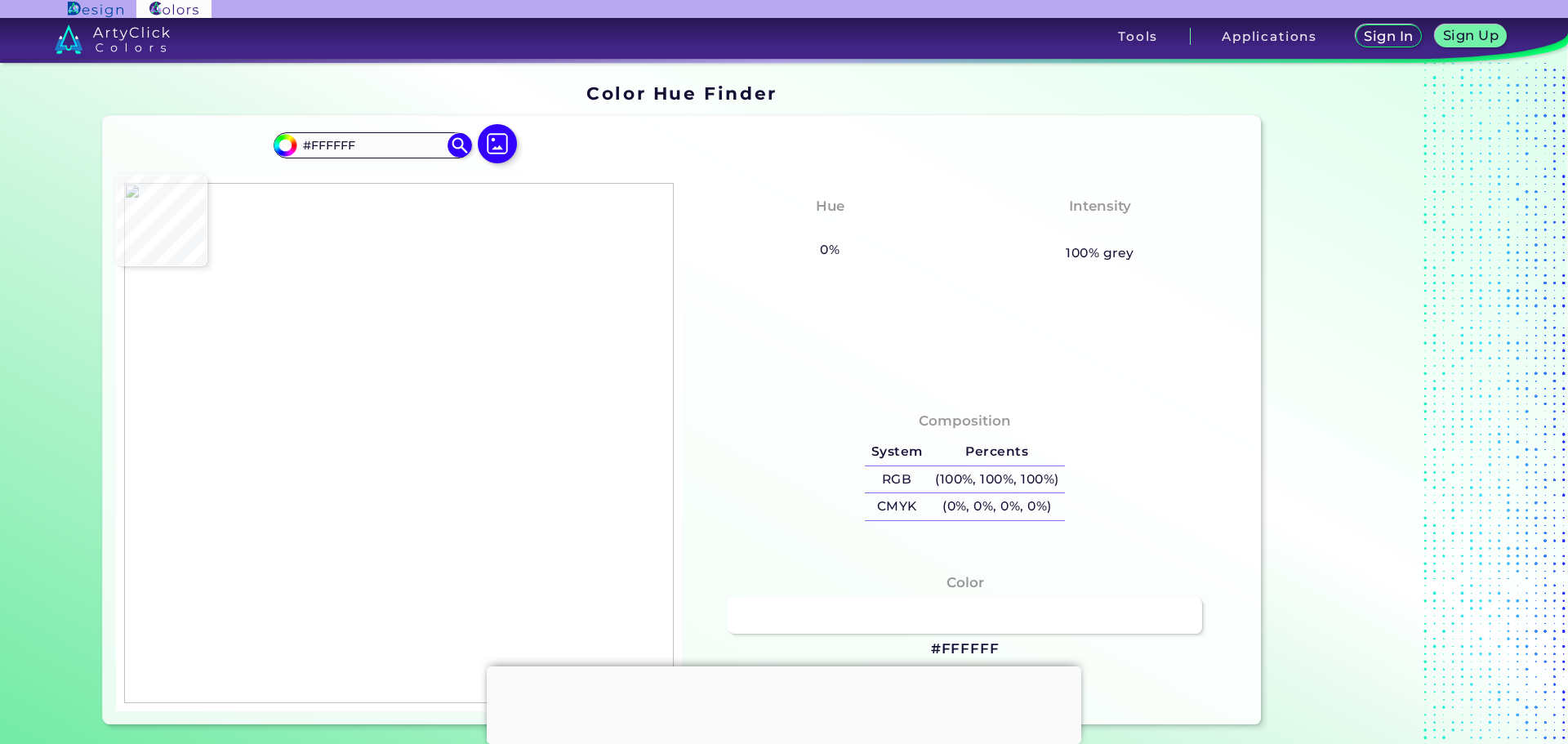
type input "#F4FCFE"
type input "#fdfefe"
type input "#FDFEFE"
type input "#ffffff"
type input "#FFFFFF"
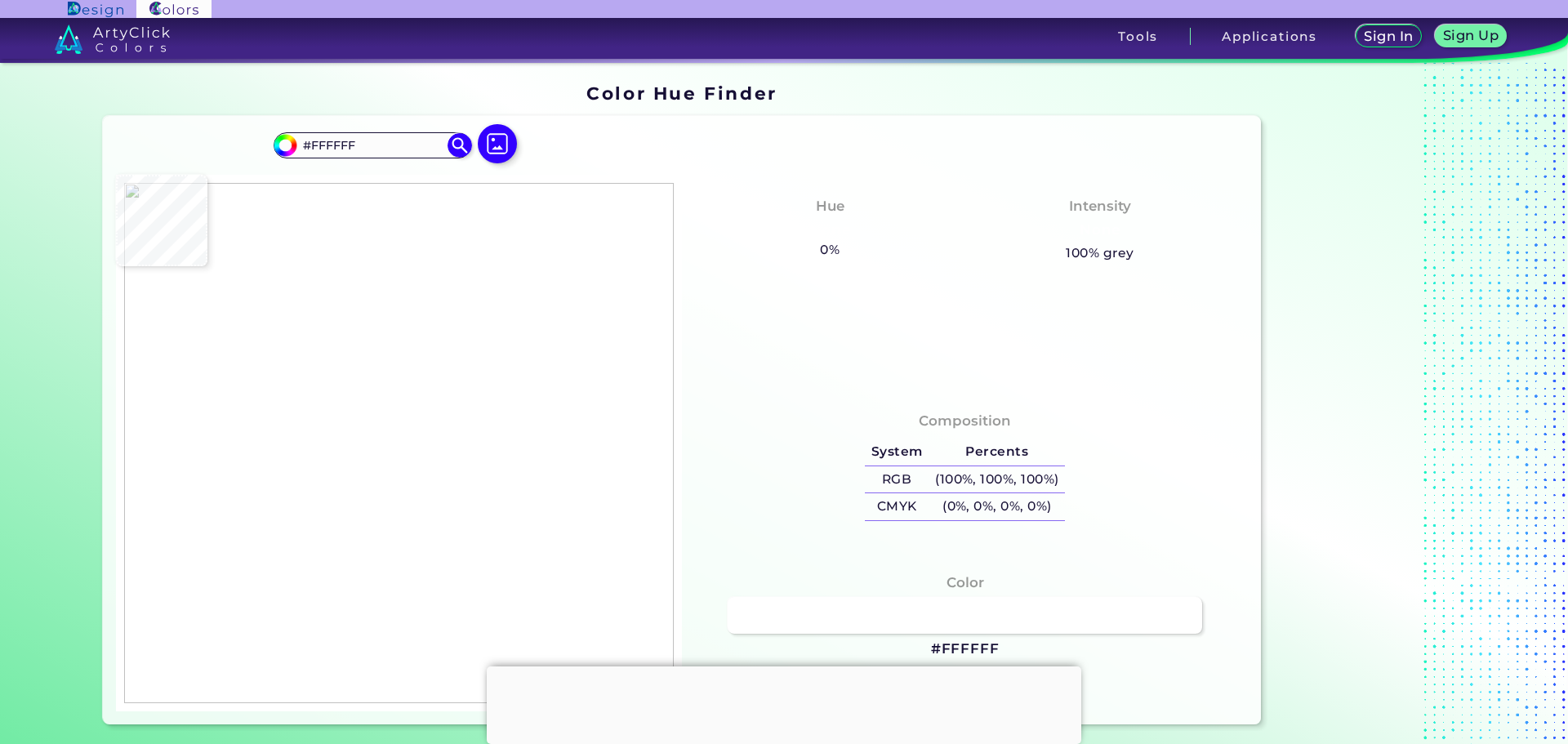
type input "#d5f0fb"
type input "#D5F0FB"
type input "#4cc0f1"
type input "#4CC0F1"
type input "#08b6ef"
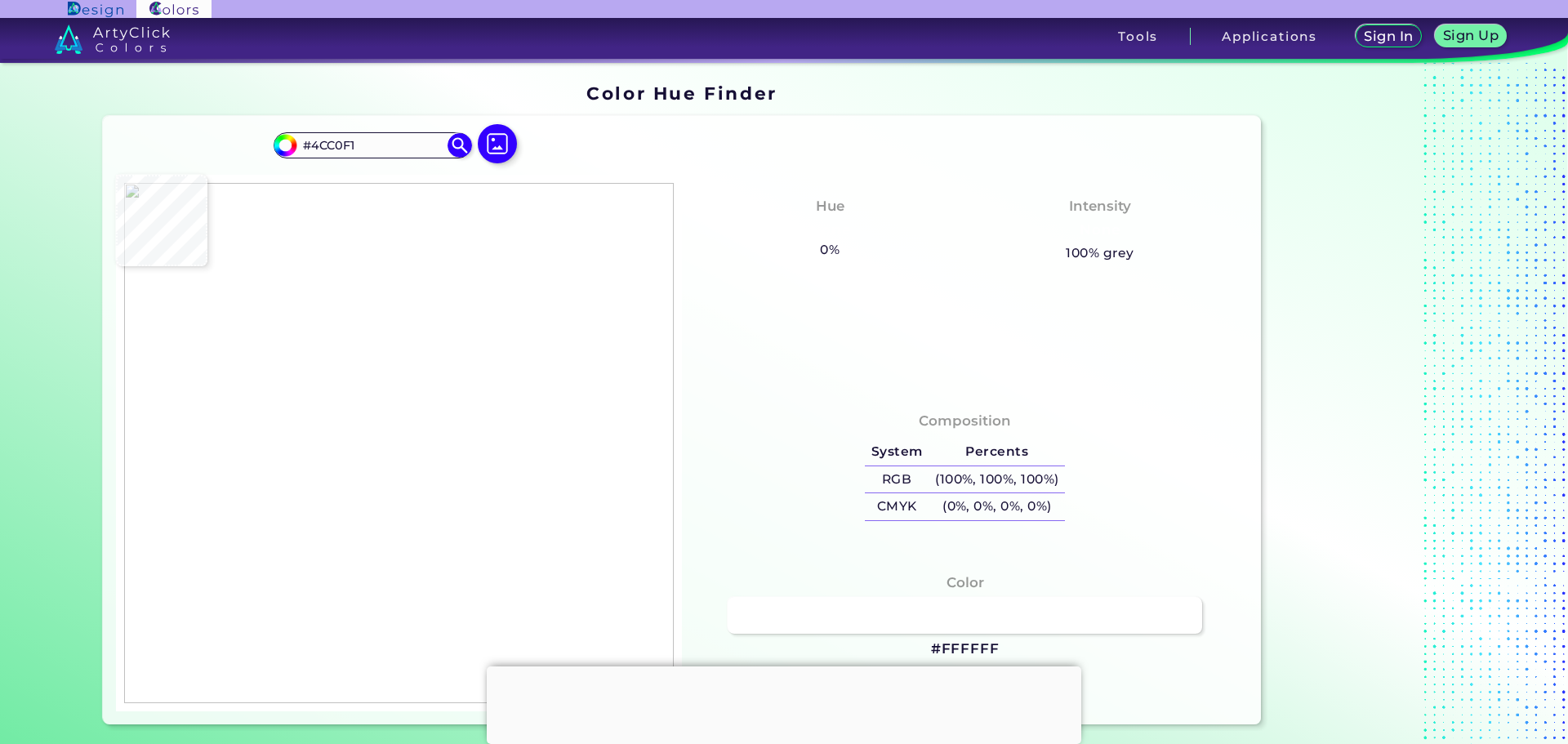
type input "#08B6EF"
type input "#00b5ef"
type input "#00B5EF"
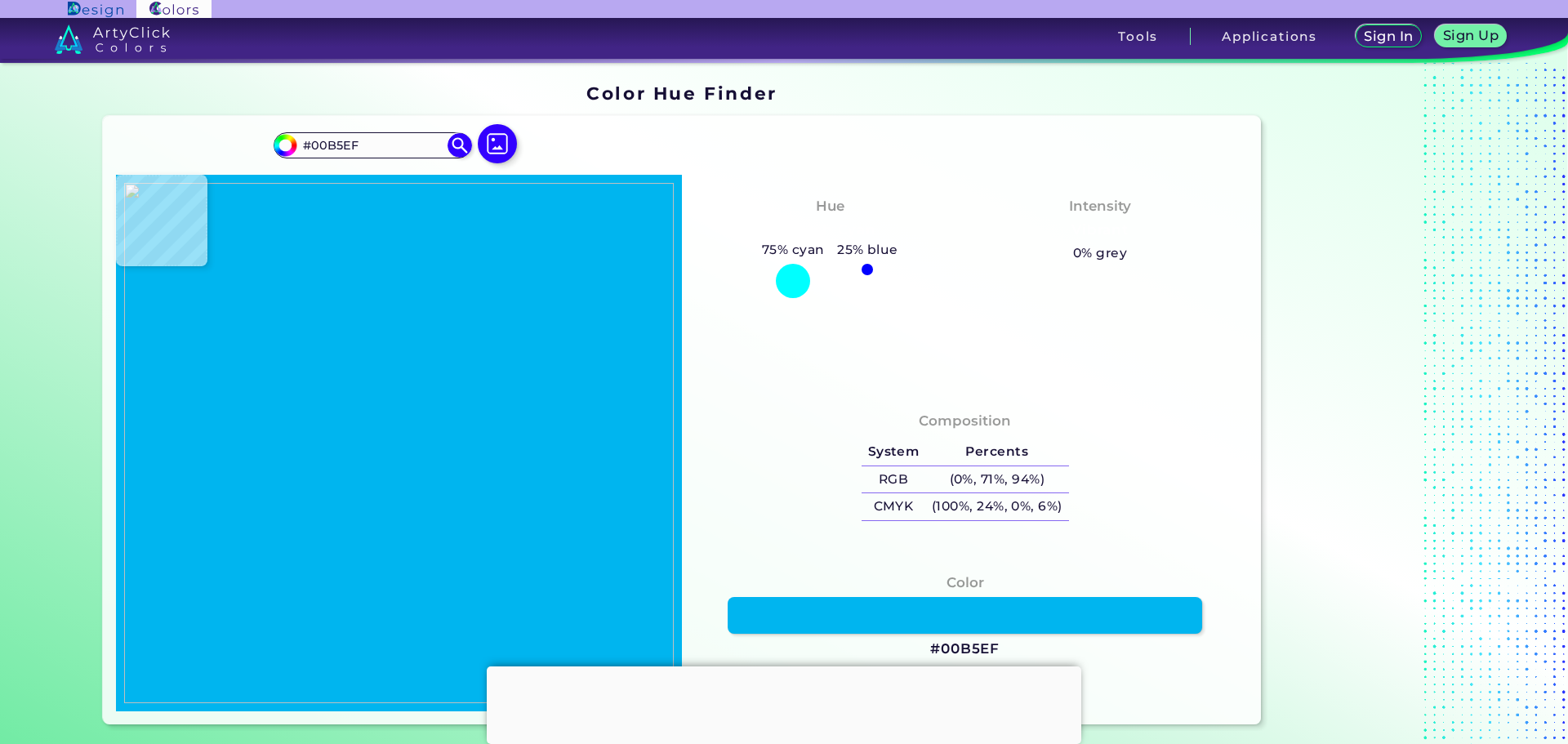
click at [333, 245] on img at bounding box center [399, 443] width 549 height 520
click at [1125, 355] on div "Hue Bluish Cyan 75% cyan 25% blue Intensity Vibrant 0% grey" at bounding box center [965, 282] width 566 height 215
click at [358, 151] on input "#00B5EF" at bounding box center [372, 145] width 152 height 22
